Goal: Task Accomplishment & Management: Use online tool/utility

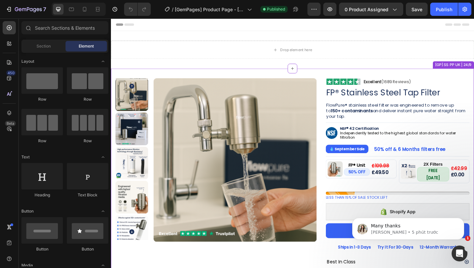
scroll to position [121, 0]
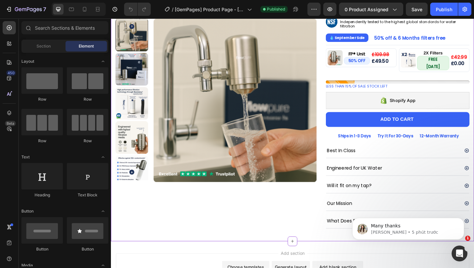
click at [367, 102] on div "Shopify App" at bounding box center [423, 107] width 157 height 18
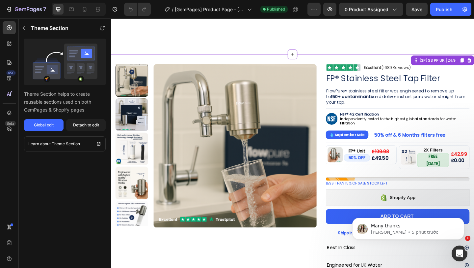
scroll to position [105, 0]
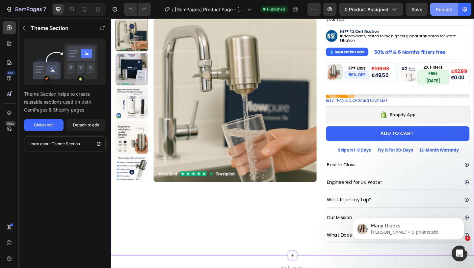
click at [441, 13] on button "Publish" at bounding box center [445, 9] width 28 height 13
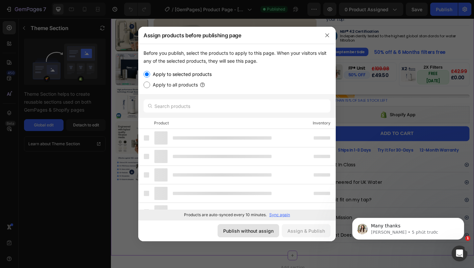
click at [259, 227] on div "Publish without assign" at bounding box center [248, 230] width 50 height 7
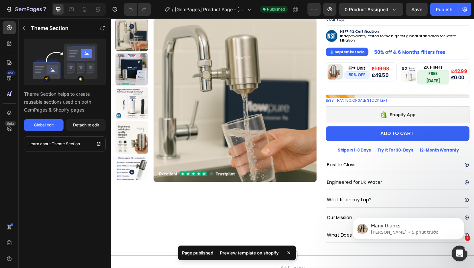
click at [254, 251] on div "Preview template on shopify" at bounding box center [249, 252] width 67 height 9
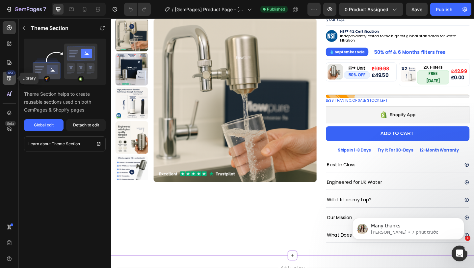
click at [11, 80] on icon at bounding box center [9, 78] width 7 height 7
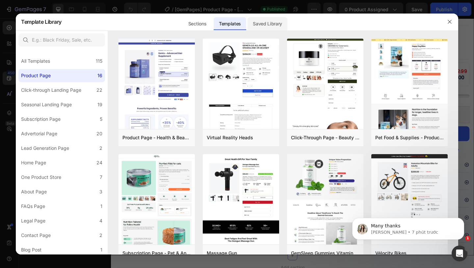
click at [266, 22] on div "Saved Library" at bounding box center [268, 23] width 40 height 13
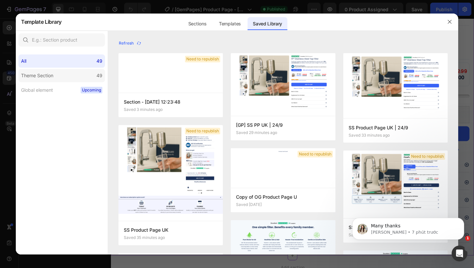
click at [33, 74] on div "Theme Section" at bounding box center [37, 76] width 32 height 8
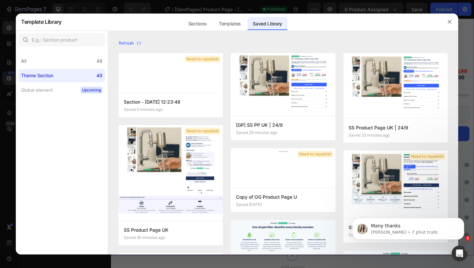
click at [46, 76] on div "Theme Section" at bounding box center [37, 76] width 32 height 8
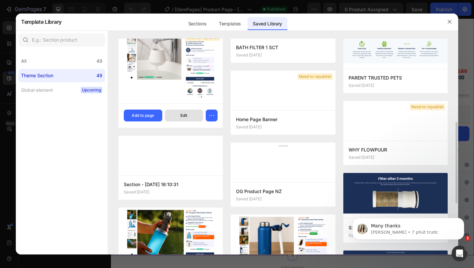
scroll to position [221, 0]
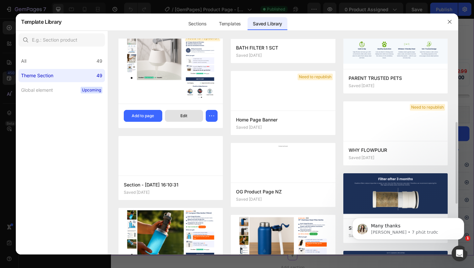
click at [190, 117] on button "Edit" at bounding box center [184, 116] width 39 height 12
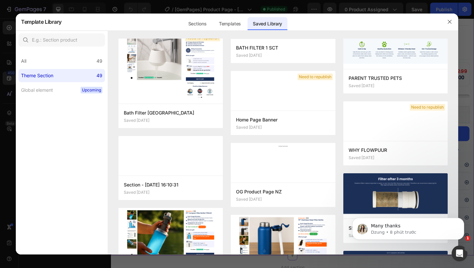
click at [449, 18] on button "button" at bounding box center [450, 21] width 11 height 11
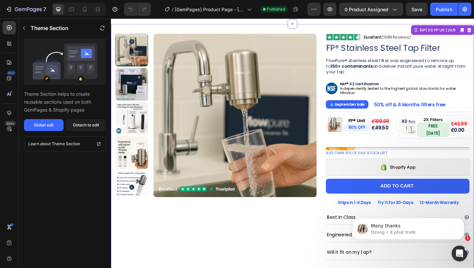
scroll to position [0, 0]
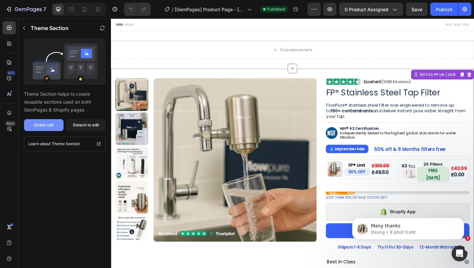
click at [49, 127] on div "Global edit" at bounding box center [44, 125] width 20 height 6
click at [74, 125] on div "Detach to edit" at bounding box center [86, 125] width 26 height 6
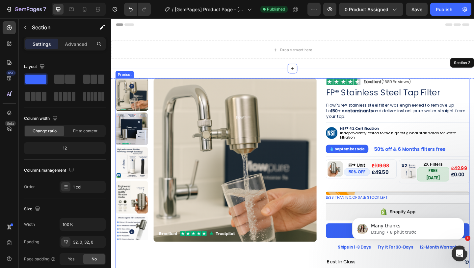
click at [339, 99] on div "Product Images Image Excellent (1689 Reviews) Heading Row Row FP® Stainless Ste…" at bounding box center [309, 226] width 386 height 287
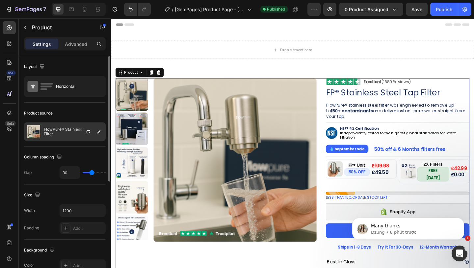
click at [70, 126] on div "FlowPure® Stainless Steel Tap Filter" at bounding box center [65, 131] width 82 height 18
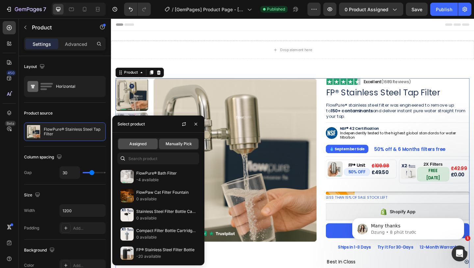
click at [138, 145] on span "Assigned" at bounding box center [137, 144] width 17 height 6
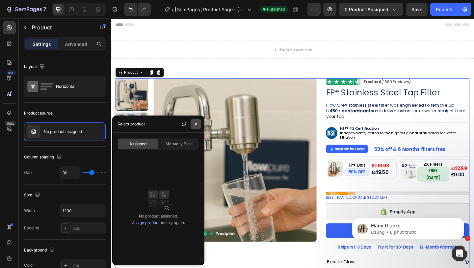
click at [195, 123] on icon "button" at bounding box center [195, 123] width 5 height 5
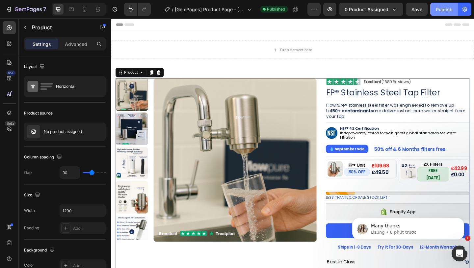
click at [437, 10] on div "Publish" at bounding box center [444, 9] width 16 height 7
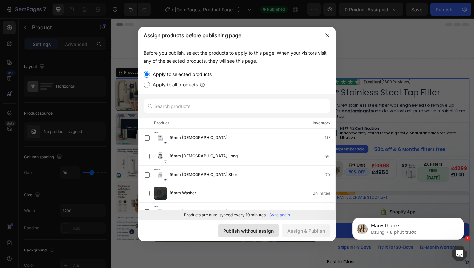
click at [253, 227] on div "Publish without assign" at bounding box center [248, 230] width 50 height 7
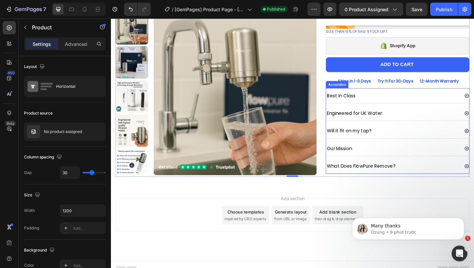
scroll to position [181, 0]
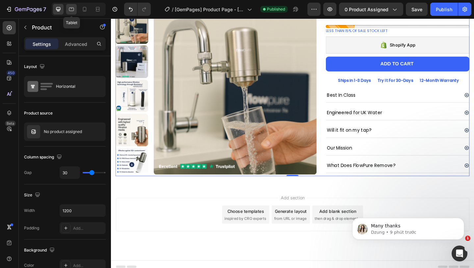
click at [68, 5] on div at bounding box center [71, 9] width 11 height 11
type input "100%"
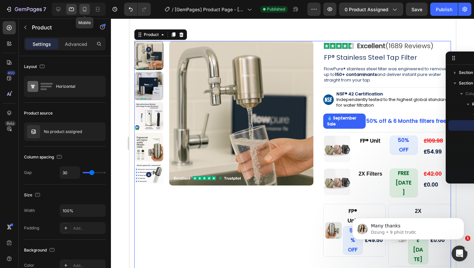
scroll to position [68, 0]
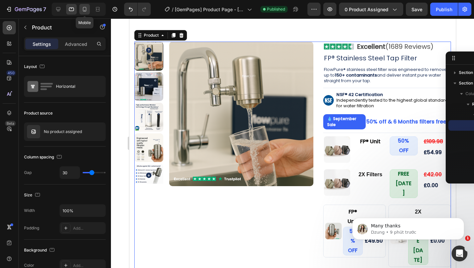
click at [84, 8] on icon at bounding box center [84, 9] width 7 height 7
type input "16"
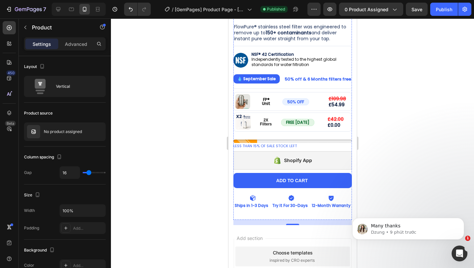
scroll to position [231, 0]
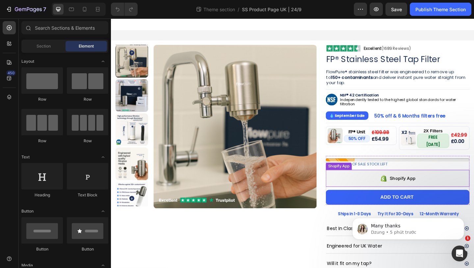
click at [381, 187] on div "Shopify App" at bounding box center [423, 192] width 157 height 18
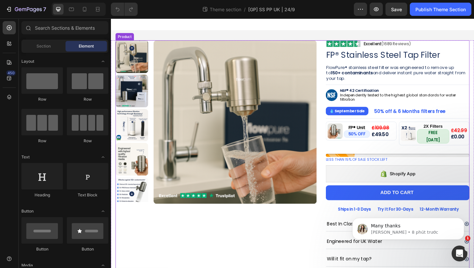
click at [332, 61] on div "Product Images Image Excellent (1689 Reviews) Heading Row Row FP® Stainless Ste…" at bounding box center [309, 185] width 386 height 287
